Goal: Information Seeking & Learning: Learn about a topic

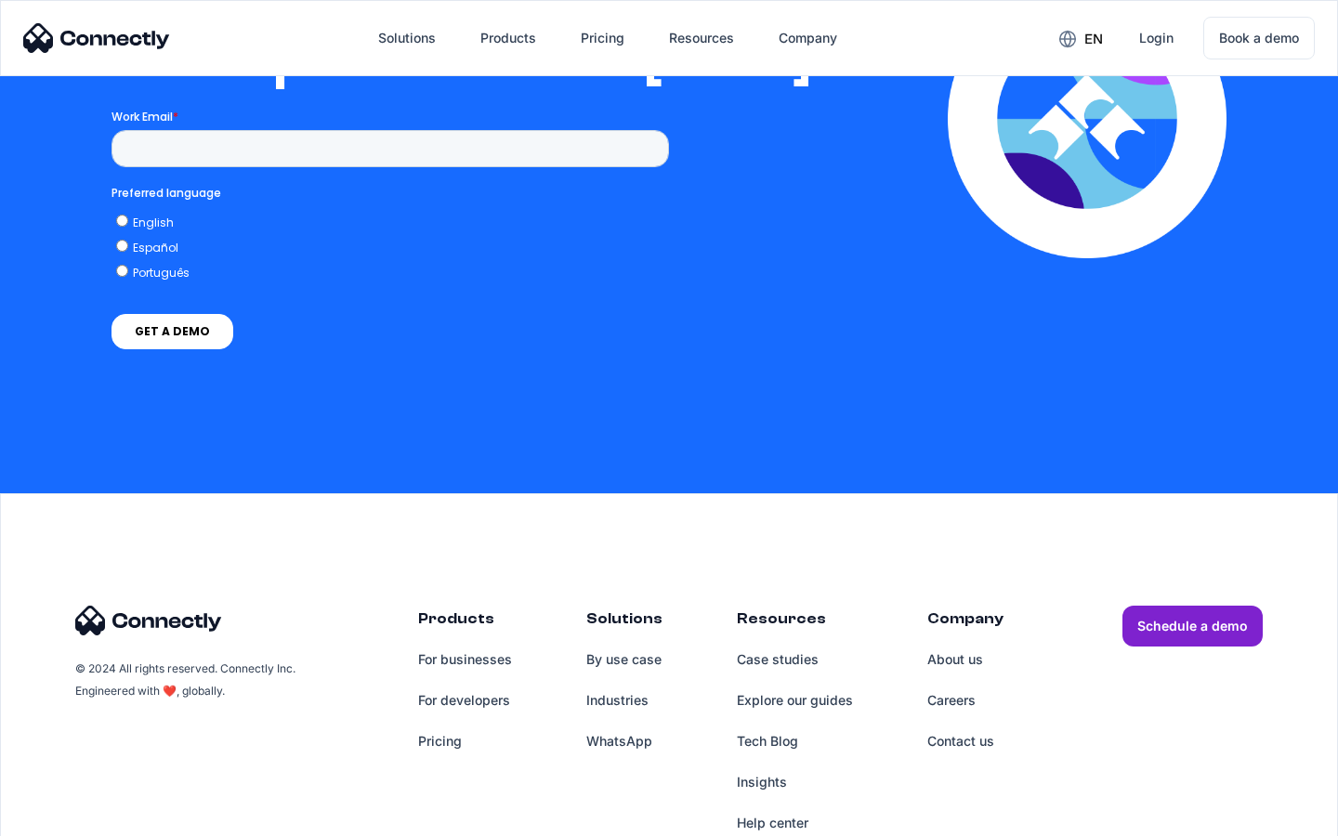
scroll to position [3796, 0]
